Goal: Communication & Community: Participate in discussion

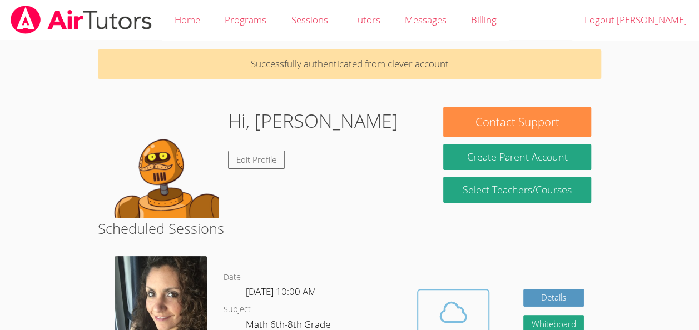
click at [436, 316] on span at bounding box center [453, 312] width 57 height 31
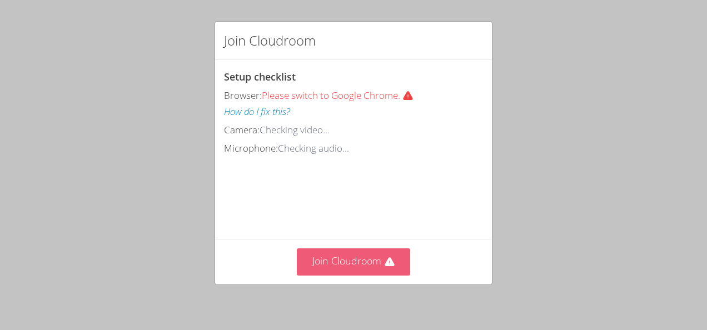
click at [341, 267] on button "Join Cloudroom" at bounding box center [354, 262] width 114 height 27
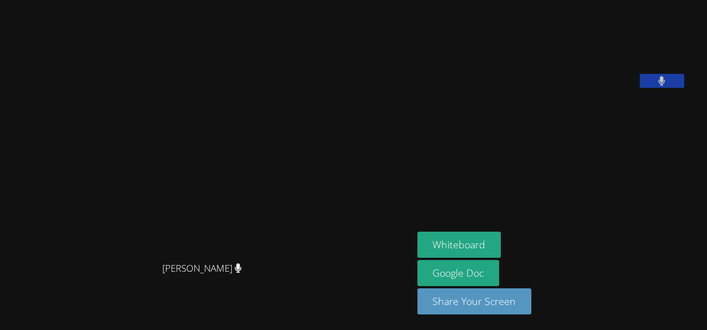
click at [290, 172] on video at bounding box center [206, 142] width 167 height 227
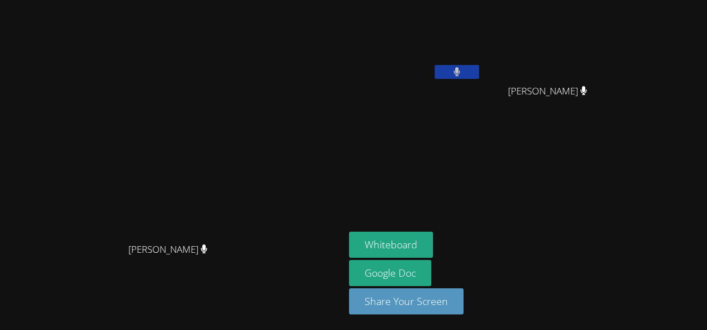
click at [618, 195] on aside "Enrique Cardona Molina Kebin Vasquez Gonzalez Kebin Vasquez Gonzalez Whiteboard…" at bounding box center [484, 165] width 278 height 330
click at [460, 73] on icon at bounding box center [457, 71] width 7 height 9
click at [463, 69] on icon at bounding box center [457, 71] width 12 height 9
click at [482, 116] on div "Enrique Cardona Molina" at bounding box center [415, 63] width 132 height 119
click at [479, 75] on button at bounding box center [457, 72] width 44 height 14
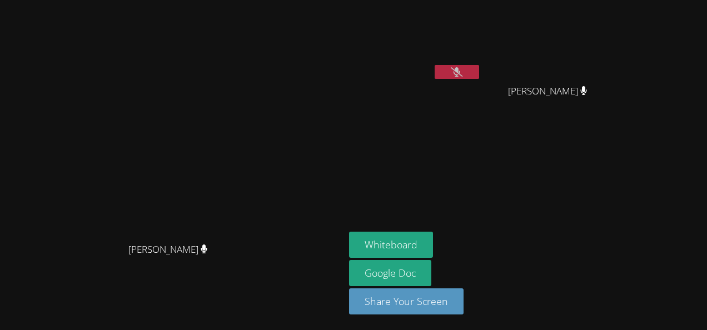
click at [479, 75] on button at bounding box center [457, 72] width 44 height 14
click at [479, 65] on button at bounding box center [457, 72] width 44 height 14
click at [479, 79] on div at bounding box center [457, 73] width 44 height 17
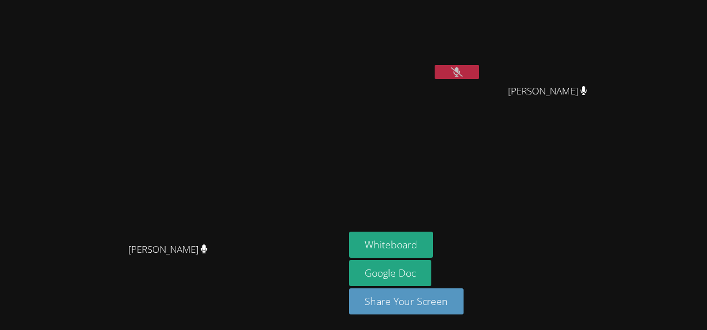
click at [479, 78] on button at bounding box center [457, 72] width 44 height 14
click at [479, 69] on button at bounding box center [457, 72] width 44 height 14
click at [482, 63] on video at bounding box center [415, 41] width 132 height 75
click at [479, 67] on button at bounding box center [457, 72] width 44 height 14
click at [461, 76] on icon at bounding box center [457, 71] width 7 height 9
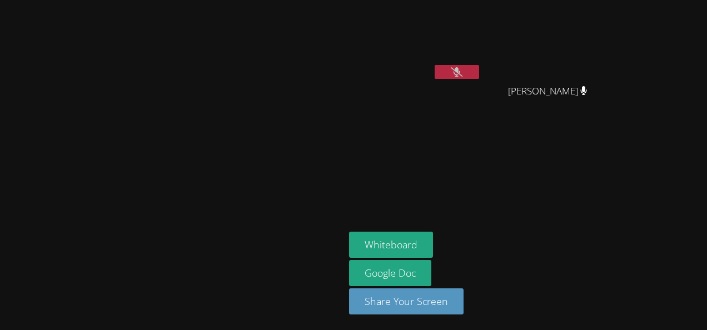
click at [463, 76] on icon at bounding box center [457, 71] width 12 height 9
click at [479, 78] on button at bounding box center [457, 72] width 44 height 14
click at [551, 146] on aside "Enrique Cardona Molina Kebin Vasquez Gonzalez Kebin Vasquez Gonzalez Whiteboard…" at bounding box center [484, 165] width 278 height 330
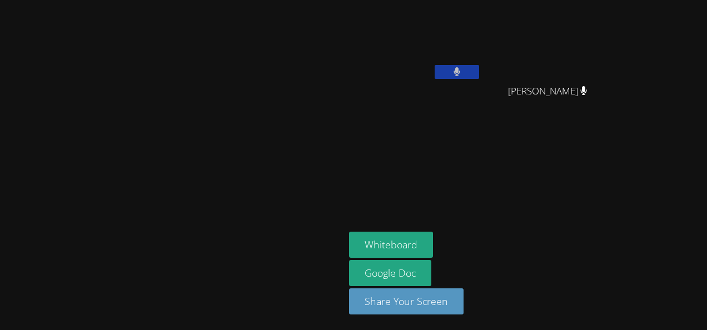
click at [551, 146] on aside "Enrique Cardona Molina Kebin Vasquez Gonzalez Kebin Vasquez Gonzalez Whiteboard…" at bounding box center [484, 165] width 278 height 330
click at [460, 72] on icon at bounding box center [457, 71] width 7 height 9
click at [479, 73] on button at bounding box center [457, 72] width 44 height 14
click at [623, 170] on aside "Enrique Cardona Molina Kebin Vasquez Gonzalez Kebin Vasquez Gonzalez Whiteboard…" at bounding box center [484, 165] width 278 height 330
click at [479, 76] on button at bounding box center [457, 72] width 44 height 14
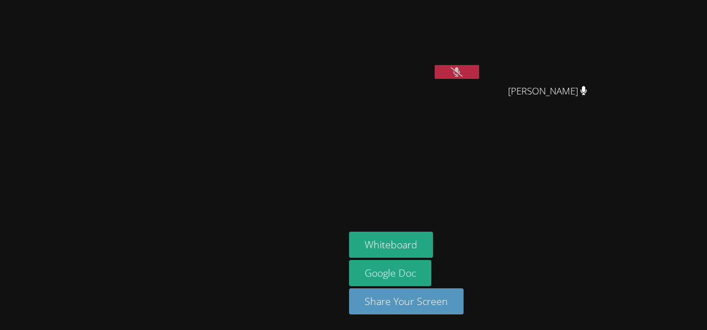
click at [479, 73] on button at bounding box center [457, 72] width 44 height 14
click at [461, 74] on icon at bounding box center [457, 71] width 7 height 9
click at [479, 70] on button at bounding box center [457, 72] width 44 height 14
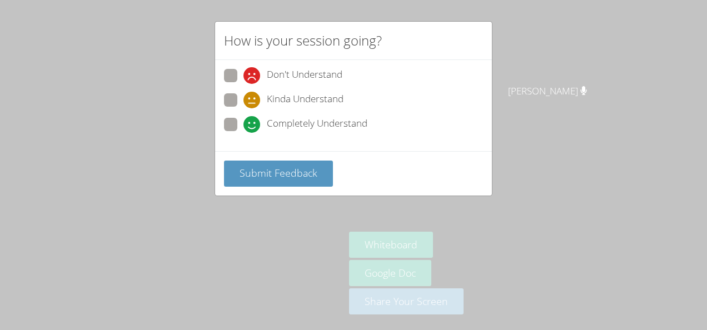
click at [274, 120] on span "Completely Understand" at bounding box center [317, 124] width 101 height 17
click at [253, 120] on input "Completely Understand" at bounding box center [248, 122] width 9 height 9
radio input "true"
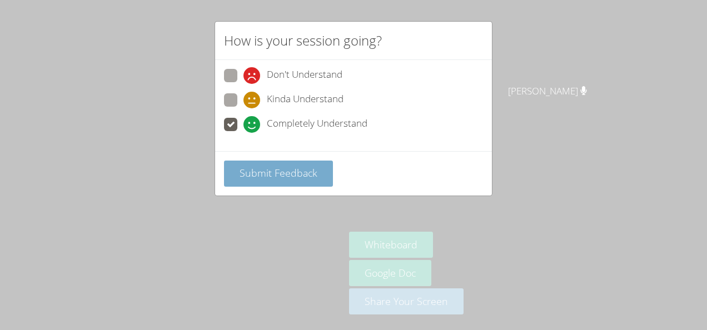
click at [280, 168] on span "Submit Feedback" at bounding box center [279, 172] width 78 height 13
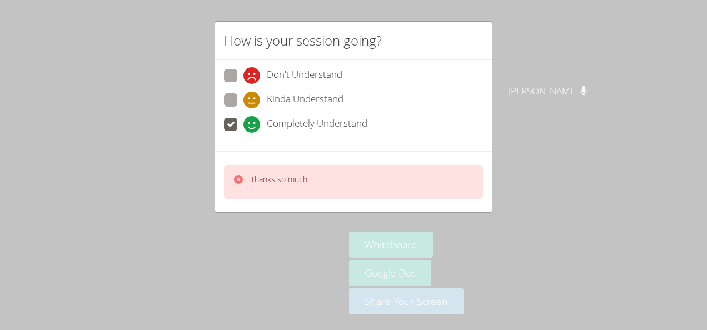
click at [267, 81] on span "Don't Understand" at bounding box center [305, 75] width 76 height 17
click at [253, 78] on input "Don't Understand" at bounding box center [248, 73] width 9 height 9
radio input "true"
click at [268, 118] on span "Completely Understand" at bounding box center [317, 124] width 101 height 17
click at [253, 118] on input "Completely Understand" at bounding box center [248, 122] width 9 height 9
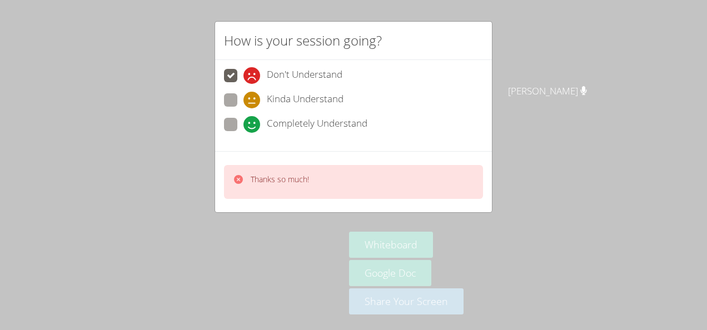
radio input "true"
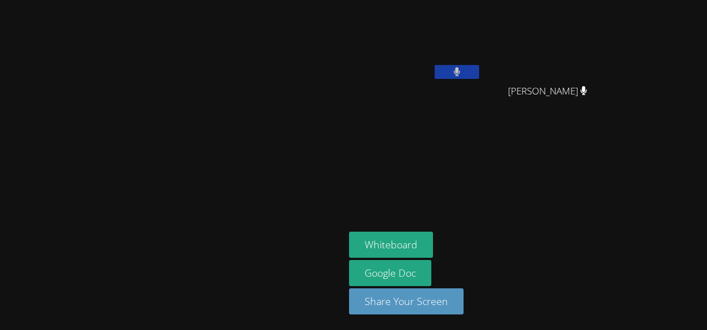
click at [479, 65] on button at bounding box center [457, 72] width 44 height 14
click at [479, 77] on button at bounding box center [457, 72] width 44 height 14
click at [461, 72] on icon at bounding box center [457, 71] width 7 height 9
click at [479, 75] on button at bounding box center [457, 72] width 44 height 14
click at [618, 287] on div "Whiteboard Google Doc Share Your Screen" at bounding box center [483, 278] width 269 height 92
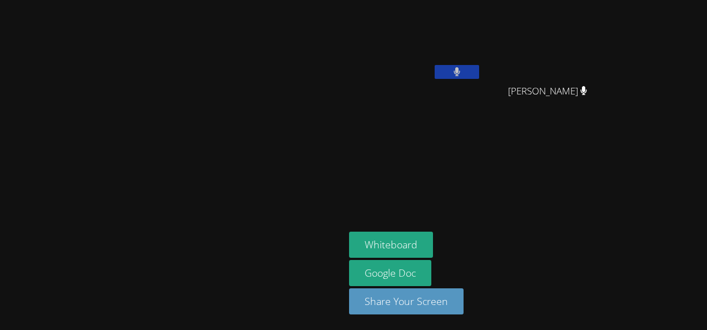
click at [479, 65] on button at bounding box center [457, 72] width 44 height 14
click at [581, 160] on aside "Enrique Cardona Molina Kebin Vasquez Gonzalez Kebin Vasquez Gonzalez Whiteboard…" at bounding box center [484, 165] width 278 height 330
click at [479, 68] on button at bounding box center [457, 72] width 44 height 14
click at [495, 130] on aside "Enrique Cardona Molina Kebin Vasquez Gonzalez Kebin Vasquez Gonzalez Whiteboard…" at bounding box center [484, 165] width 278 height 330
click at [479, 68] on button at bounding box center [457, 72] width 44 height 14
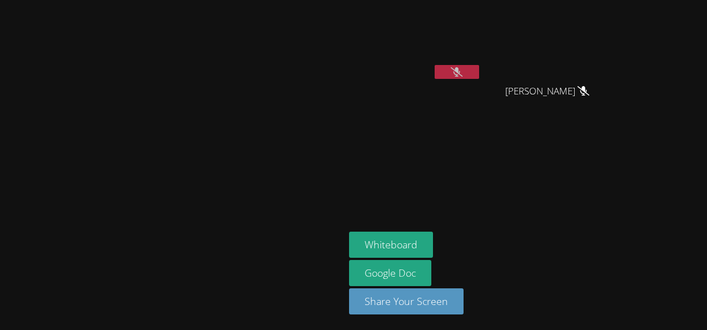
click at [463, 72] on icon at bounding box center [457, 71] width 12 height 9
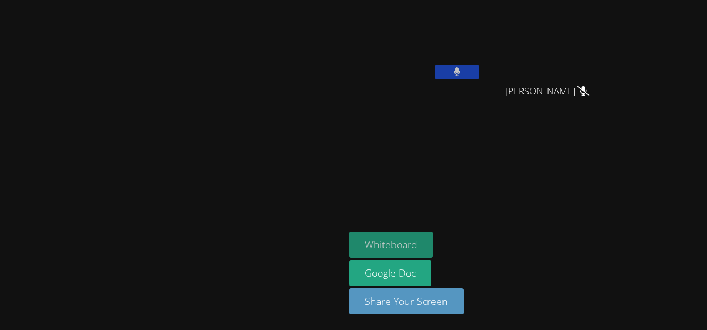
click at [433, 240] on button "Whiteboard" at bounding box center [391, 245] width 84 height 26
click at [479, 75] on button at bounding box center [457, 72] width 44 height 14
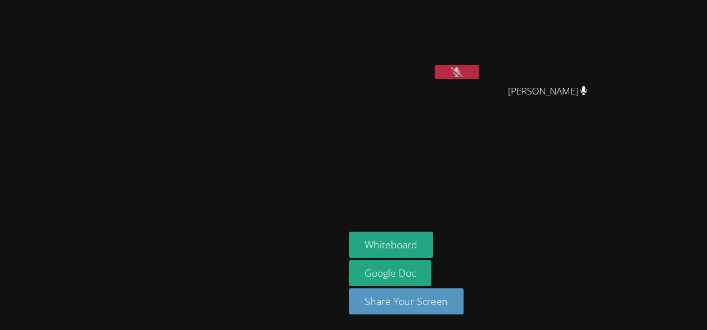
click at [463, 73] on icon at bounding box center [457, 71] width 12 height 9
